Goal: Leave review/rating

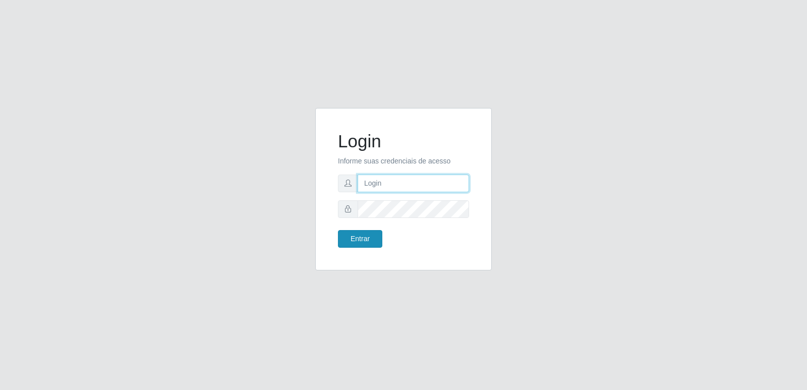
type input "[PERSON_NAME][EMAIL_ADDRESS][DOMAIN_NAME]"
click at [375, 238] on button "Entrar" at bounding box center [360, 239] width 44 height 18
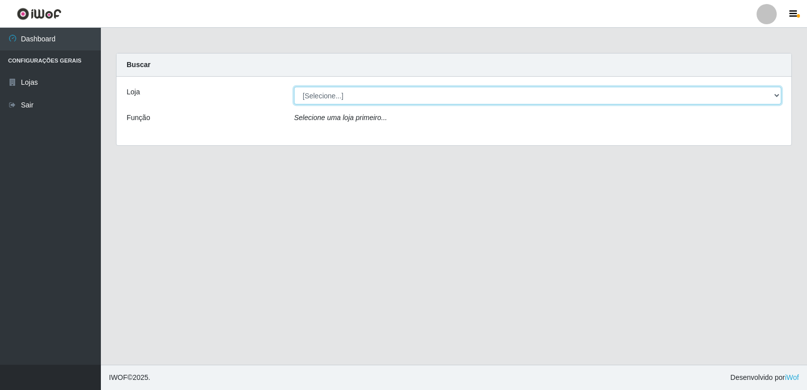
click at [334, 97] on select "[Selecione...] Hiper Queiroz - [GEOGRAPHIC_DATA] [GEOGRAPHIC_DATA] [GEOGRAPHIC_…" at bounding box center [537, 96] width 487 height 18
select select "516"
click at [294, 87] on select "[Selecione...] Hiper Queiroz - [GEOGRAPHIC_DATA] [GEOGRAPHIC_DATA] [GEOGRAPHIC_…" at bounding box center [537, 96] width 487 height 18
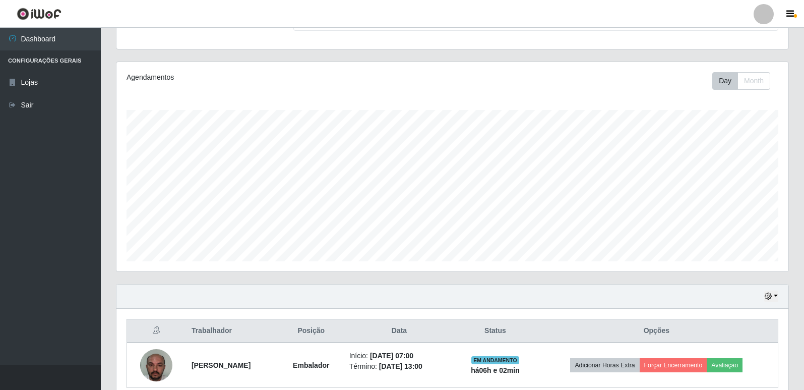
scroll to position [145, 0]
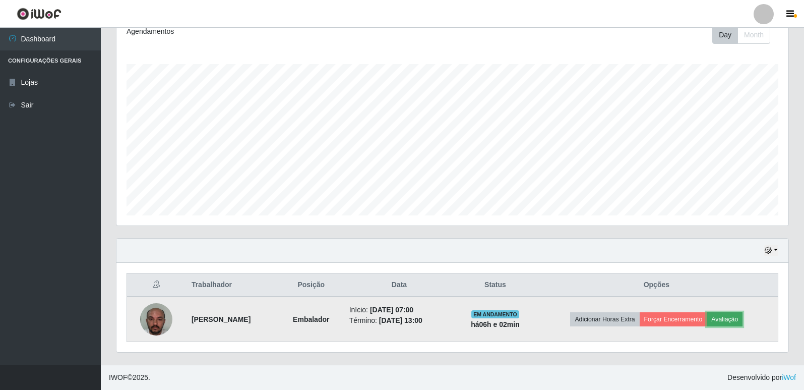
click at [743, 319] on button "Avaliação" at bounding box center [725, 319] width 36 height 14
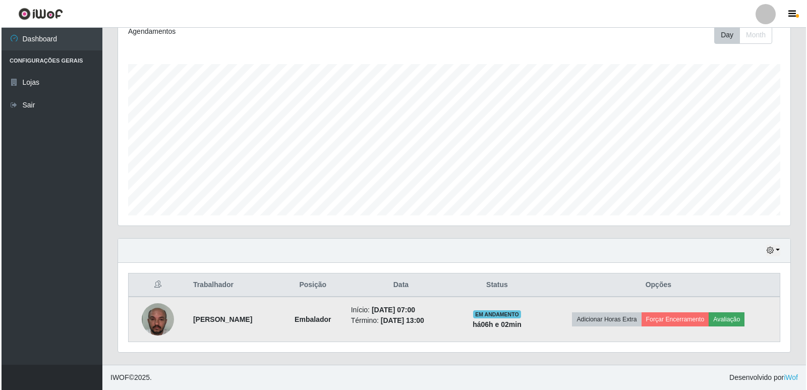
scroll to position [209, 667]
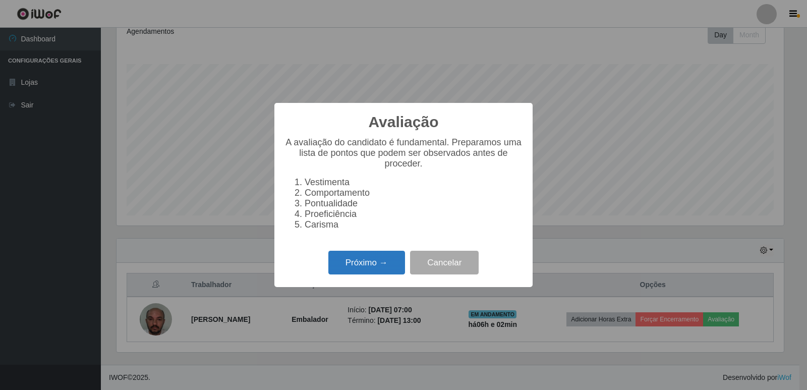
click at [383, 274] on button "Próximo →" at bounding box center [366, 263] width 77 height 24
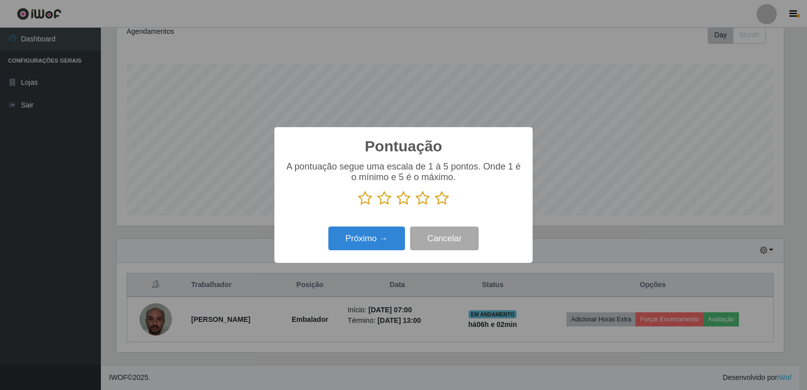
click at [443, 200] on icon at bounding box center [442, 198] width 14 height 15
click at [435, 206] on input "radio" at bounding box center [435, 206] width 0 height 0
click at [377, 243] on button "Próximo →" at bounding box center [366, 238] width 77 height 24
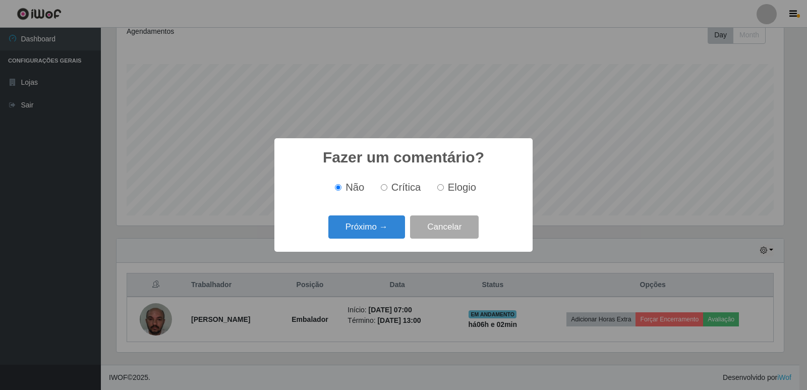
click at [438, 190] on input "Elogio" at bounding box center [440, 187] width 7 height 7
radio input "true"
click at [393, 221] on button "Próximo →" at bounding box center [366, 227] width 77 height 24
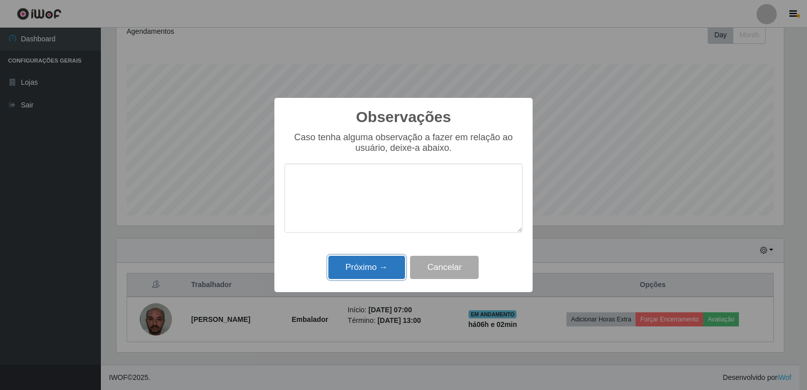
click at [382, 261] on button "Próximo →" at bounding box center [366, 268] width 77 height 24
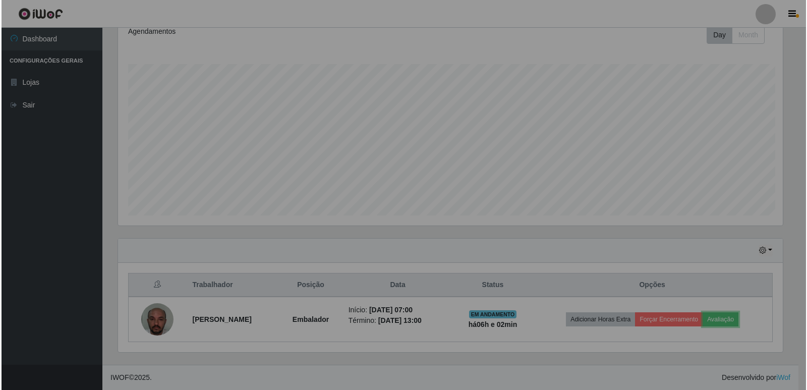
scroll to position [209, 672]
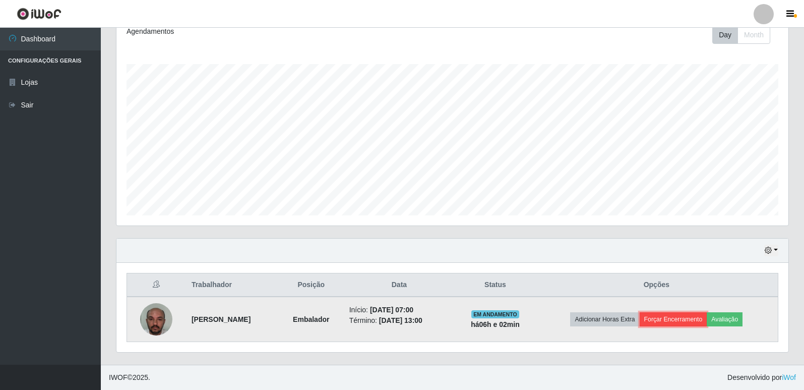
click at [687, 323] on button "Forçar Encerramento" at bounding box center [674, 319] width 68 height 14
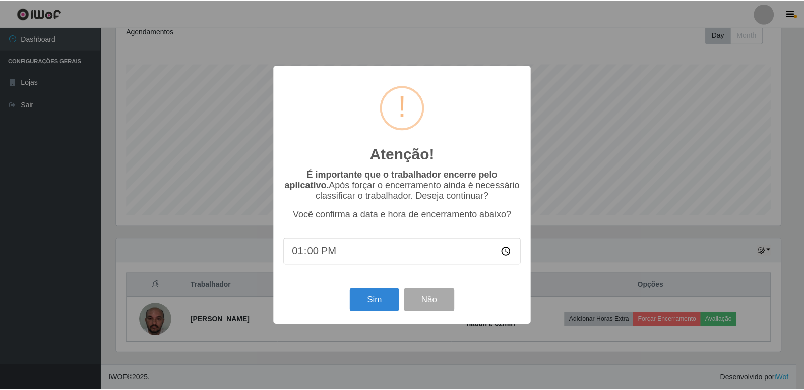
scroll to position [209, 667]
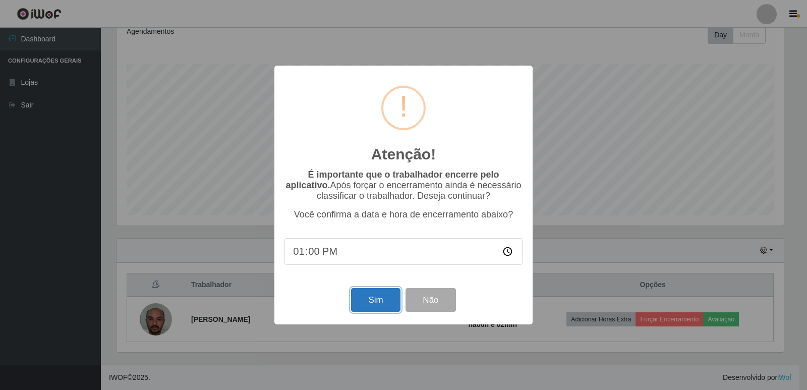
click at [392, 294] on button "Sim" at bounding box center [375, 300] width 49 height 24
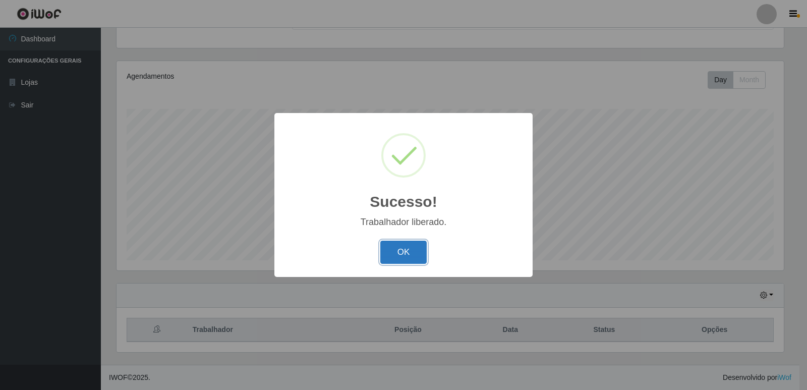
click at [414, 257] on button "OK" at bounding box center [403, 253] width 47 height 24
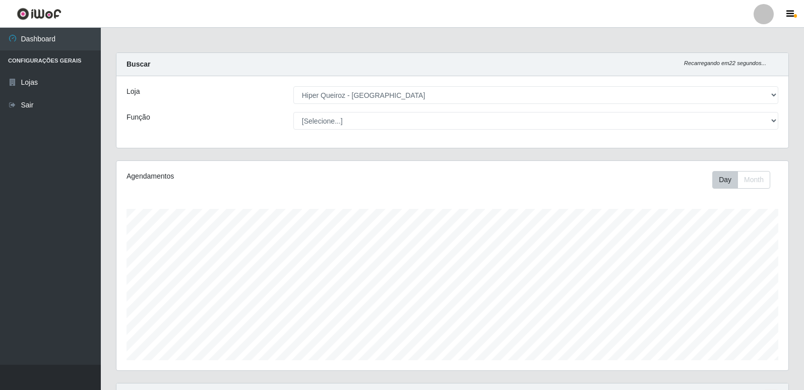
scroll to position [0, 0]
